Goal: Information Seeking & Learning: Find specific fact

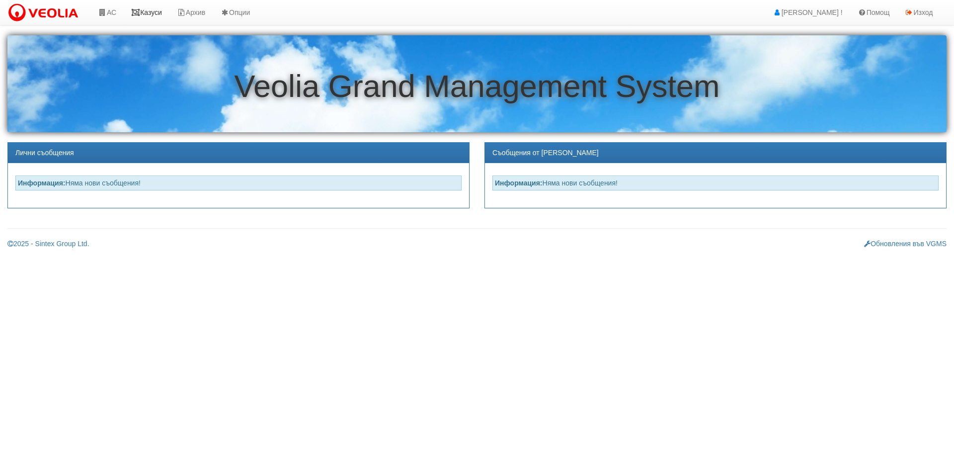
click at [155, 13] on link "Казуси" at bounding box center [147, 12] width 46 height 25
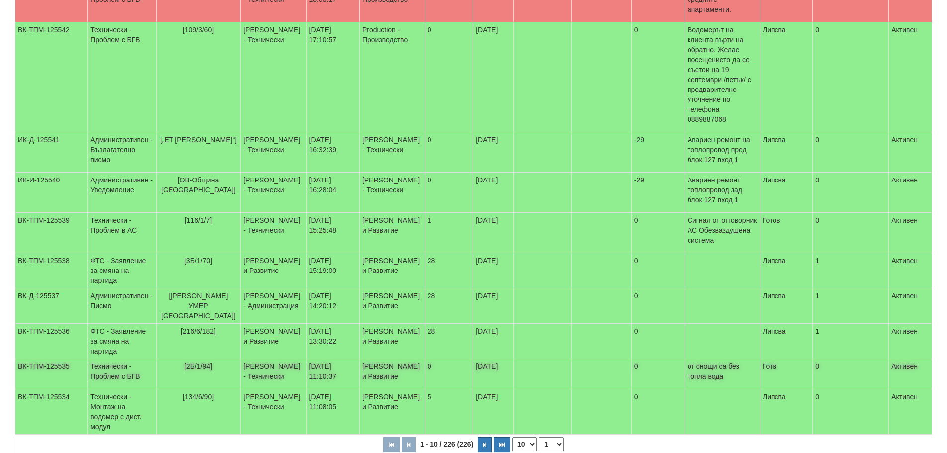
scroll to position [255, 0]
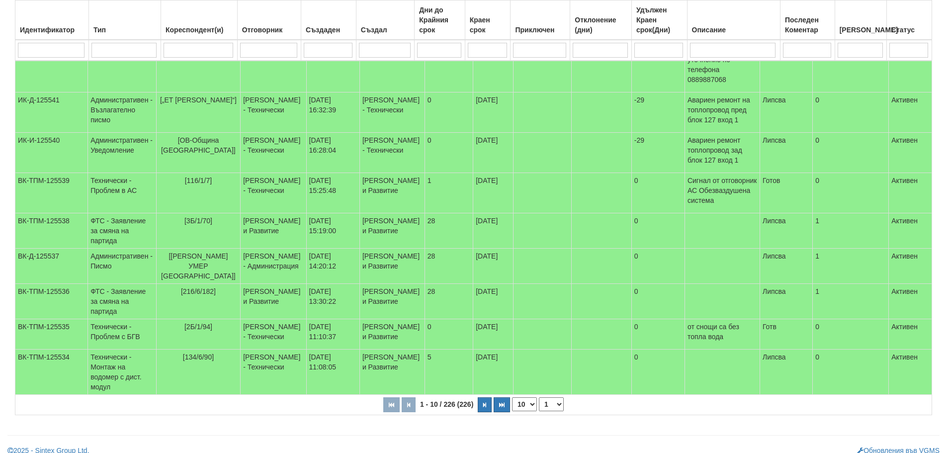
click at [546, 399] on select "1 2 3 4 5 6 10 15 20 23" at bounding box center [551, 404] width 25 height 14
click at [540, 411] on select "1 2 3 4 5 6 10 15 20 23" at bounding box center [551, 404] width 25 height 14
select select "2"
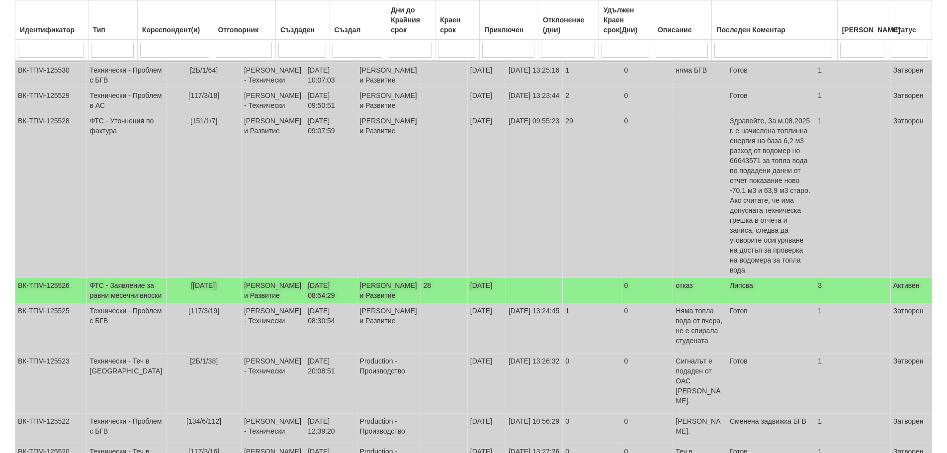
scroll to position [81, 0]
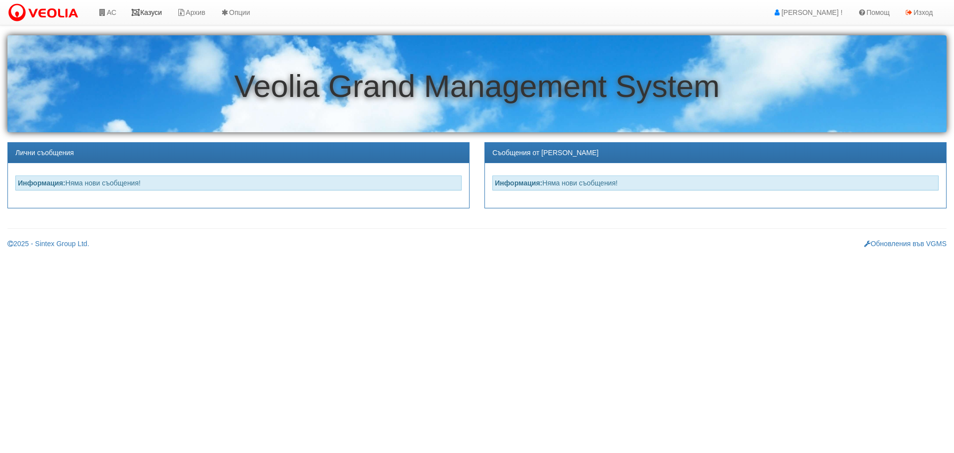
click at [145, 9] on link "Казуси" at bounding box center [147, 12] width 46 height 25
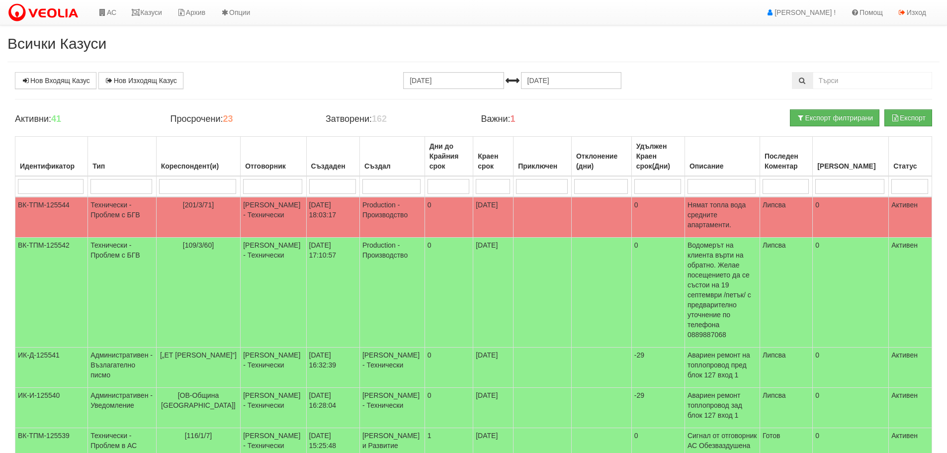
click at [264, 184] on input "search" at bounding box center [272, 186] width 59 height 15
type input "d"
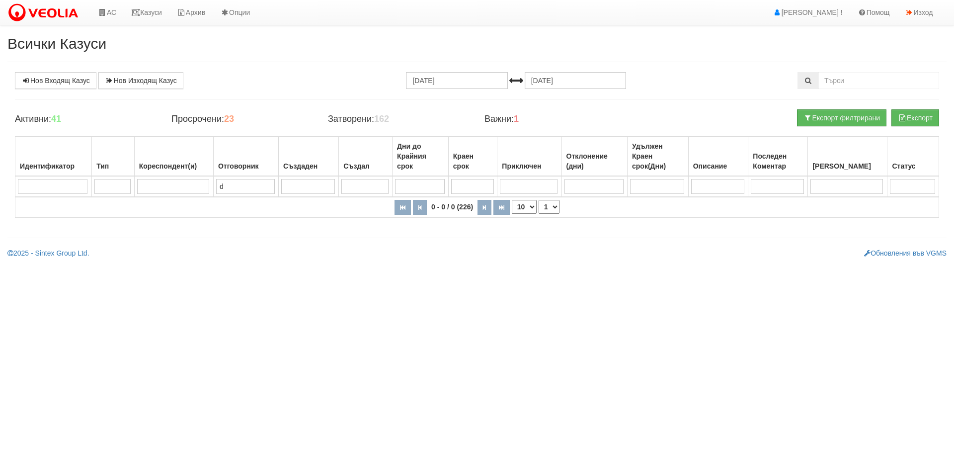
drag, startPoint x: 235, startPoint y: 187, endPoint x: 215, endPoint y: 192, distance: 21.0
click at [215, 192] on tr "d" at bounding box center [477, 186] width 924 height 21
type input "д"
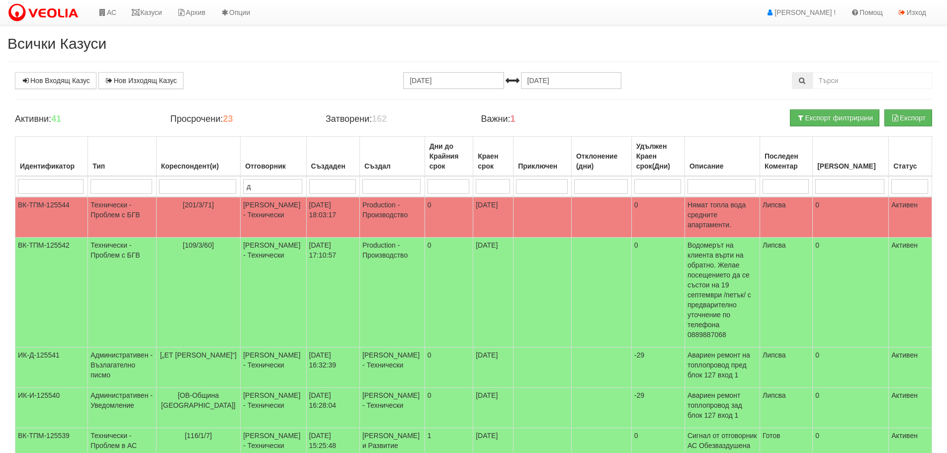
type input "ди"
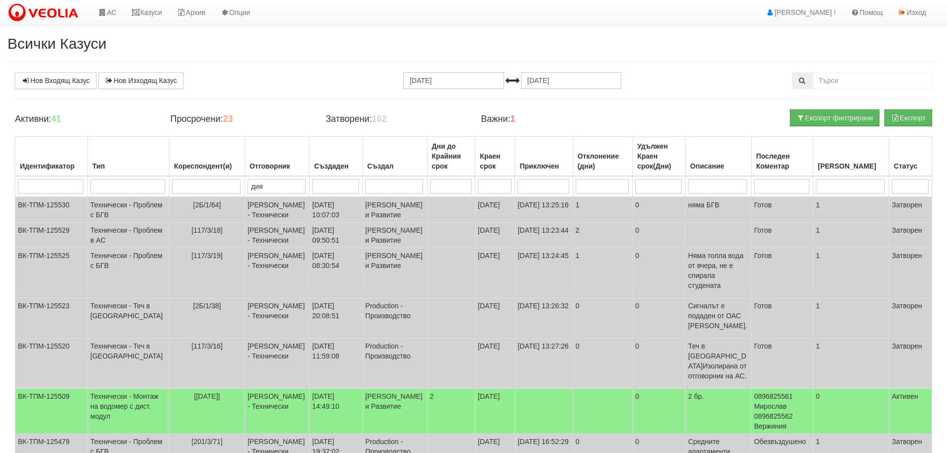
type input "диян"
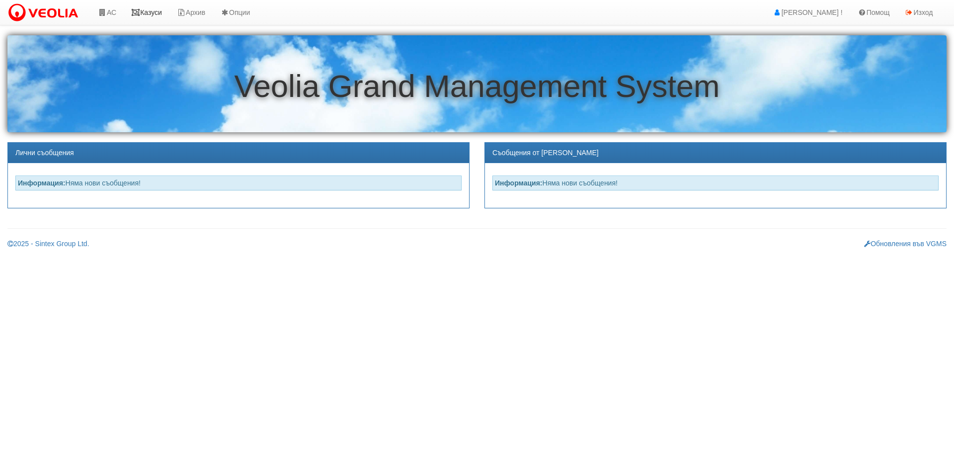
click at [140, 11] on icon at bounding box center [135, 12] width 9 height 7
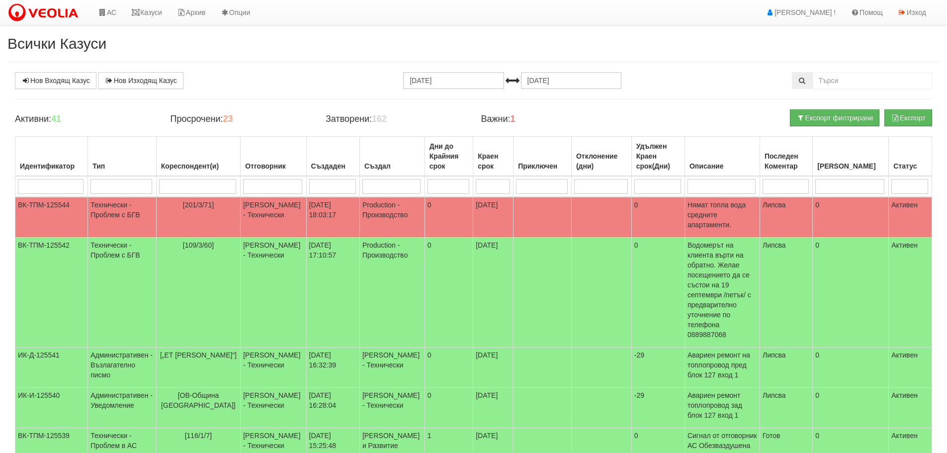
click at [185, 185] on input "search" at bounding box center [197, 186] width 77 height 15
type input "2"
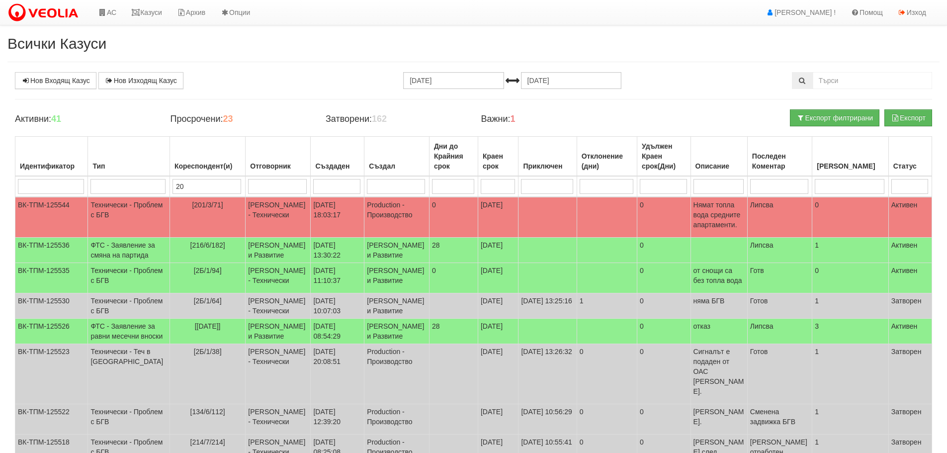
type input "201"
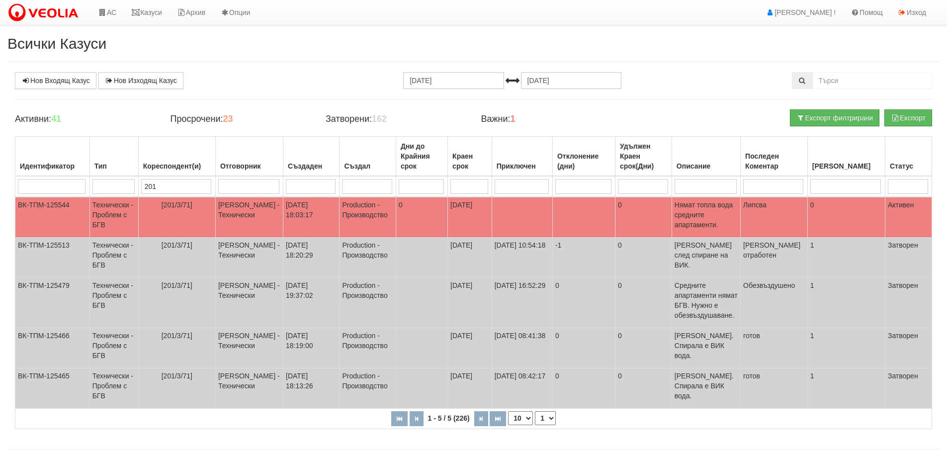
type input "201"
